Goal: Navigation & Orientation: Go to known website

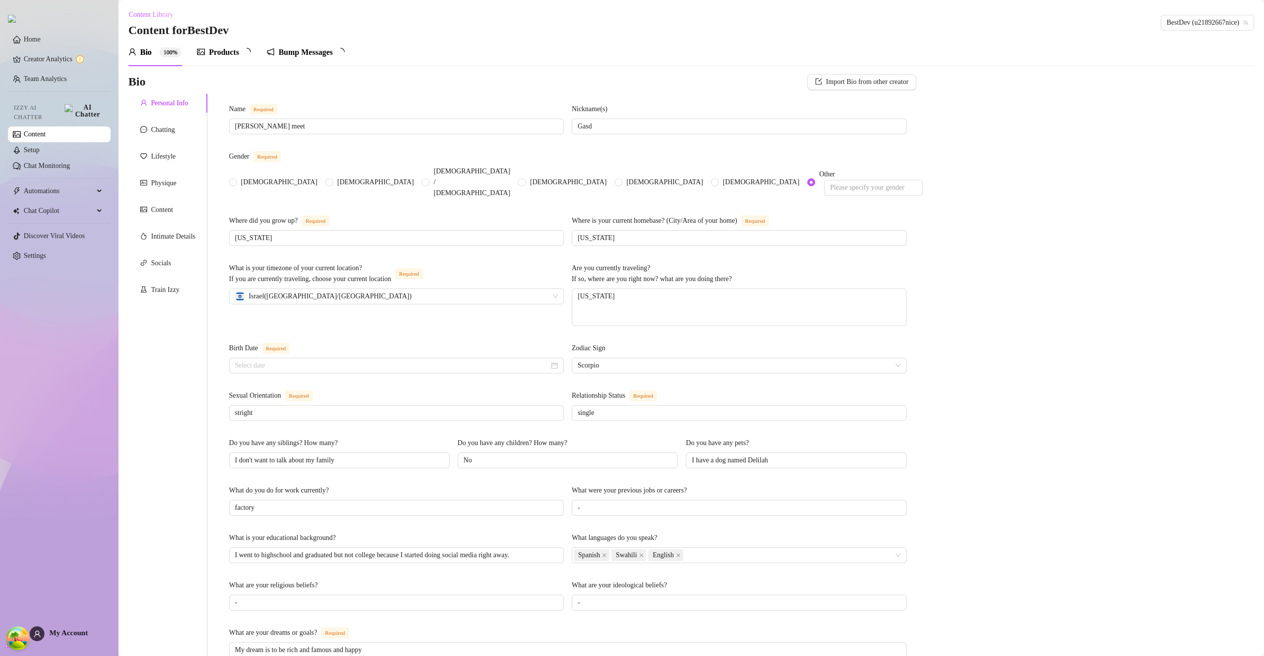
radio input "true"
type input "March 4th, 2001"
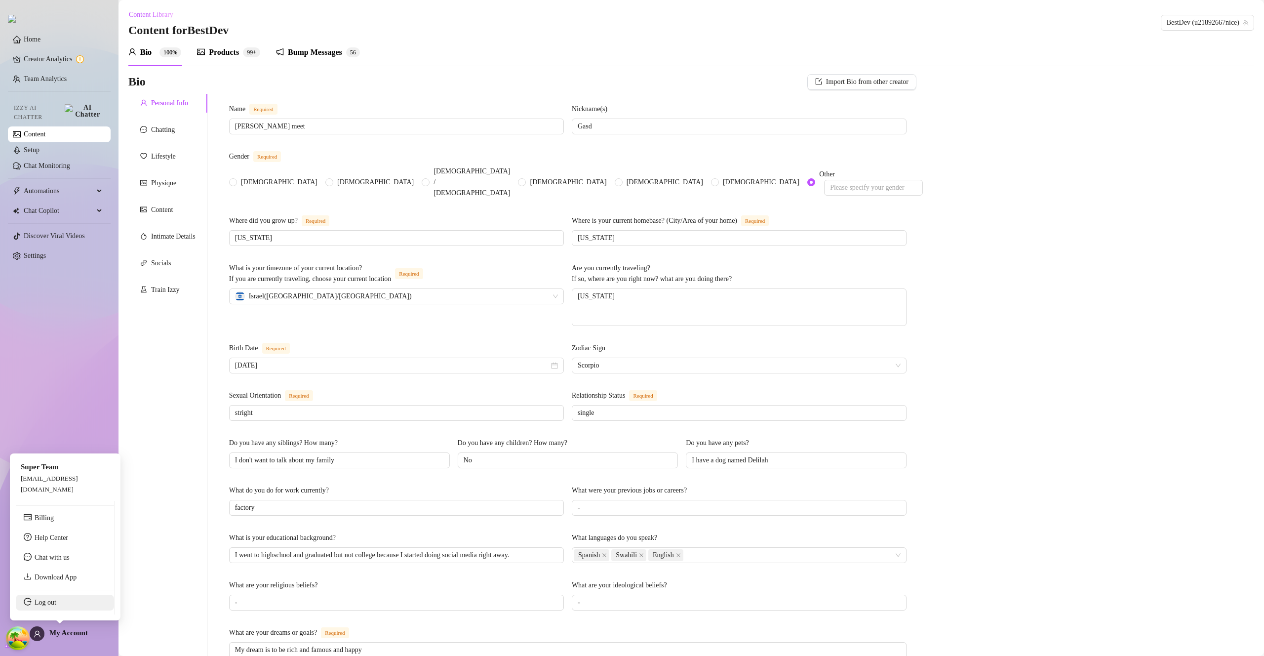
click at [56, 606] on link "Log out" at bounding box center [46, 602] width 22 height 7
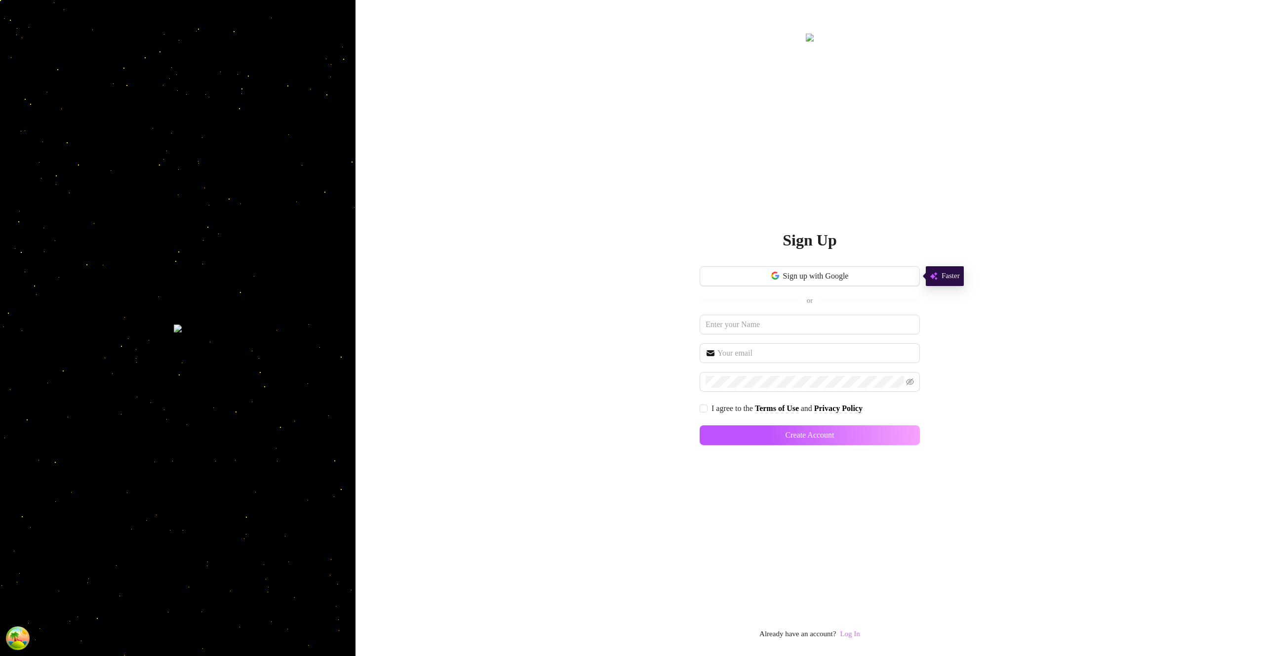
click at [851, 618] on link "Log In" at bounding box center [850, 634] width 20 height 8
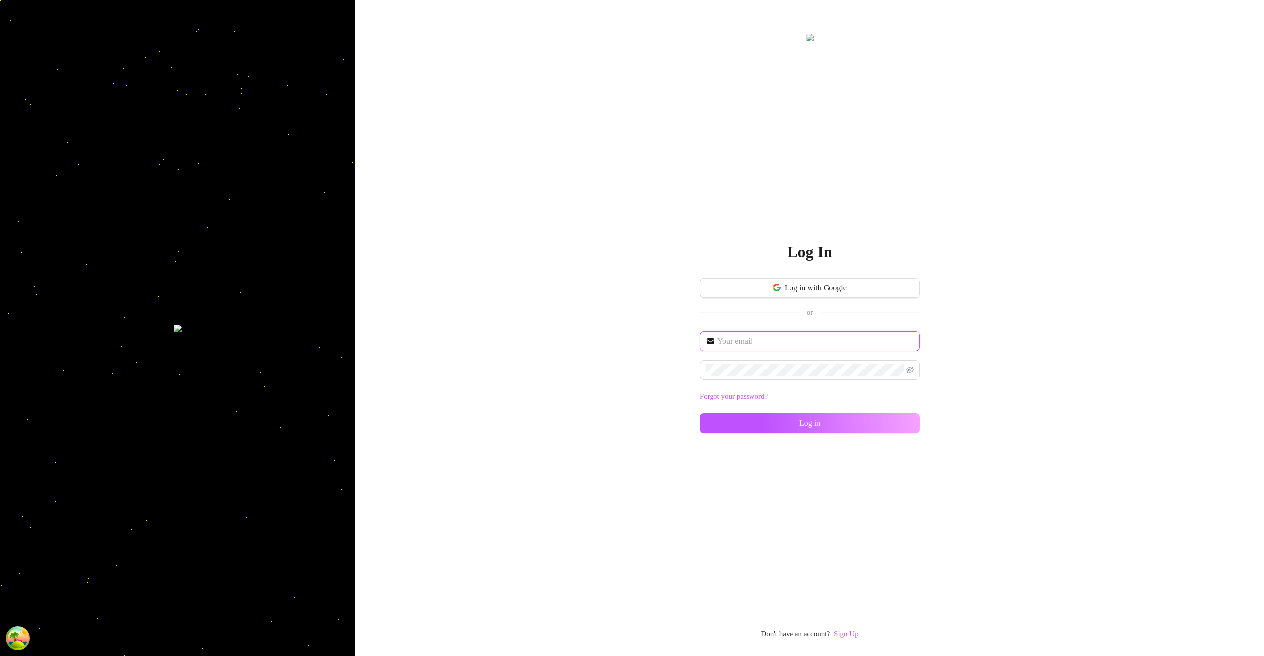
click at [764, 343] on input "text" at bounding box center [816, 341] width 197 height 12
type input "im@supercreator.app"
click at [777, 343] on input "text" at bounding box center [816, 341] width 197 height 12
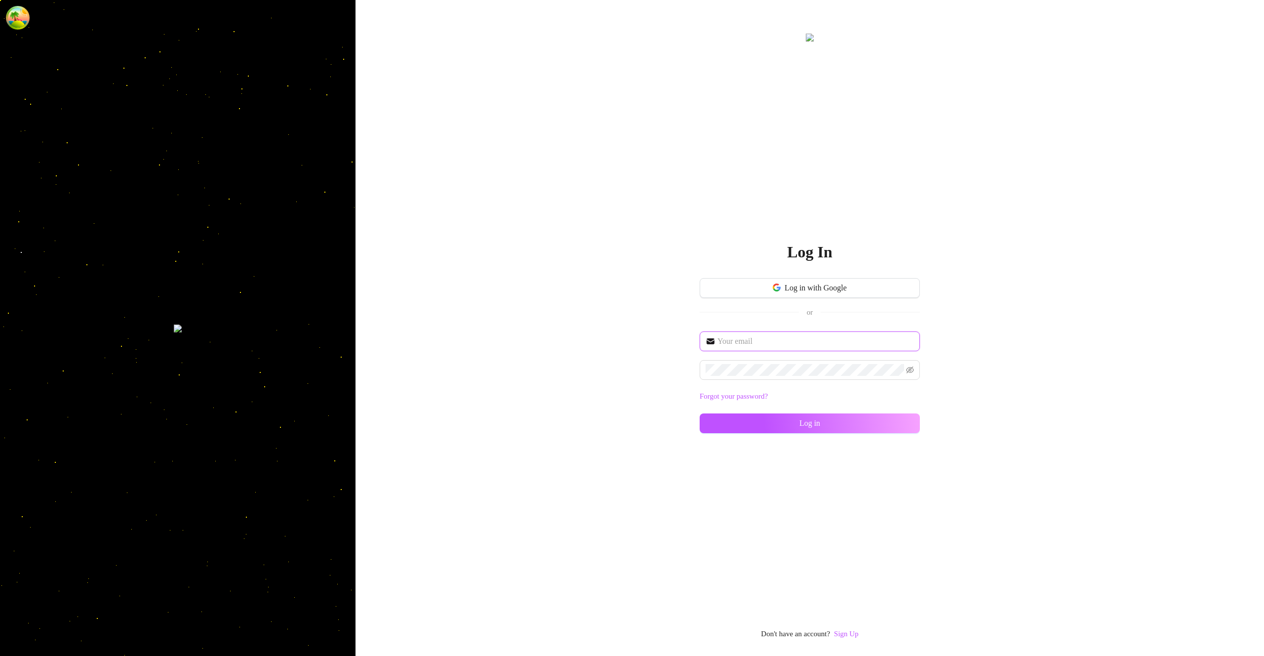
type input "im@supercreator.app"
click at [878, 421] on button "Log in" at bounding box center [810, 423] width 220 height 20
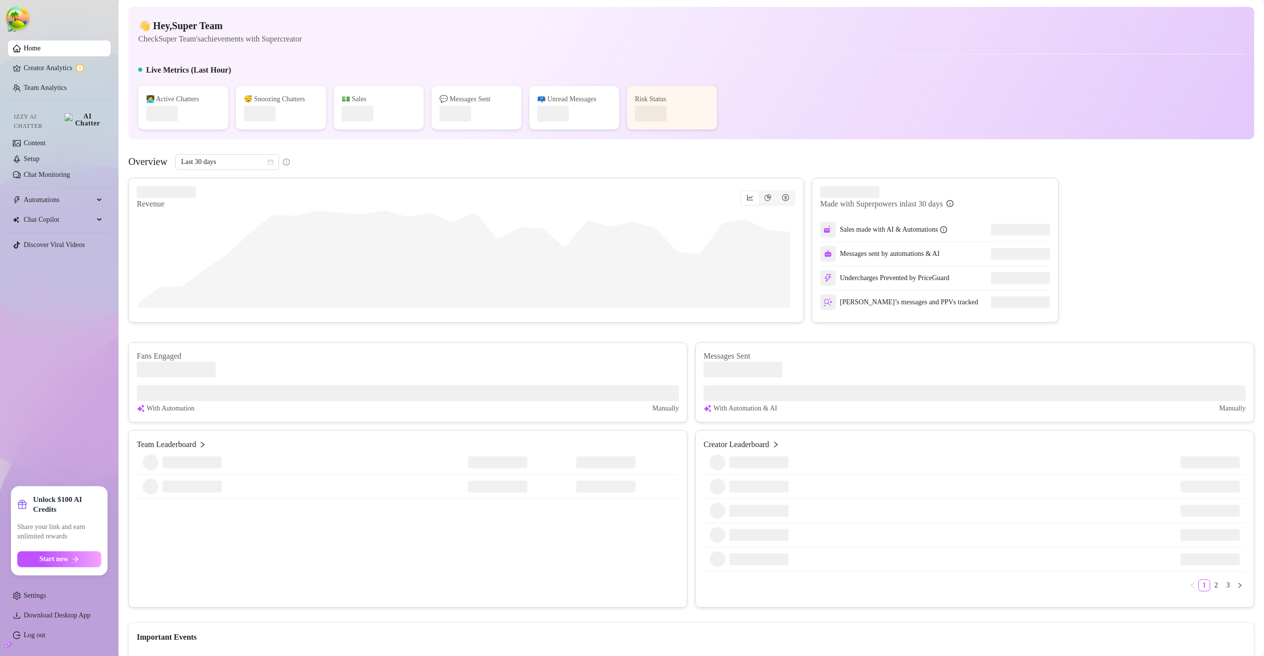
click at [727, 77] on div "Live Metrics (Last Hour)" at bounding box center [691, 72] width 1106 height 16
click at [728, 76] on div "Live Metrics (Last Hour)" at bounding box center [691, 72] width 1106 height 16
click at [873, 55] on div "👋 Hey, Super Team Check Super Team's achievements with Supercreator Live Metric…" at bounding box center [691, 73] width 1126 height 132
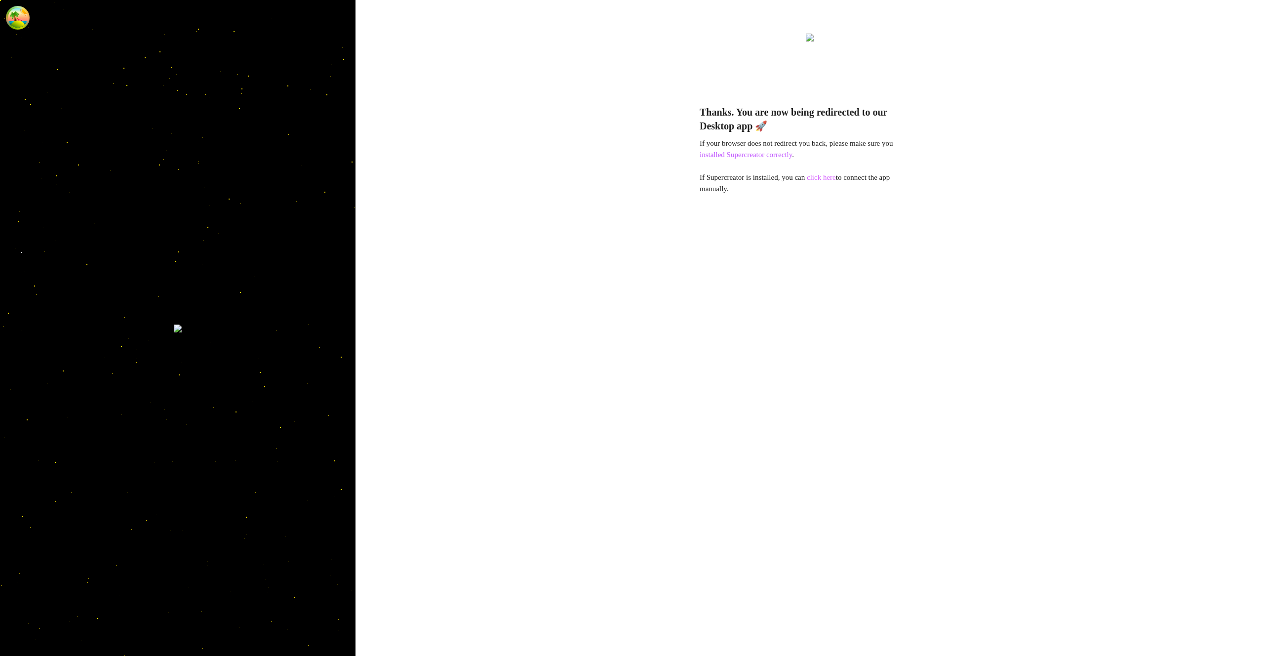
click at [832, 177] on link "click here" at bounding box center [821, 177] width 29 height 8
click at [826, 177] on link "click here" at bounding box center [821, 177] width 29 height 8
click at [832, 178] on link "click here" at bounding box center [821, 177] width 29 height 8
click at [826, 180] on link "click here" at bounding box center [821, 177] width 29 height 8
click at [828, 179] on link "click here" at bounding box center [821, 177] width 29 height 8
